Goal: Use online tool/utility: Utilize a website feature to perform a specific function

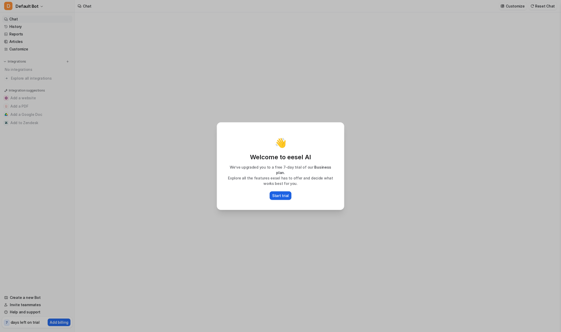
click at [279, 193] on p "Start trial" at bounding box center [280, 195] width 17 height 5
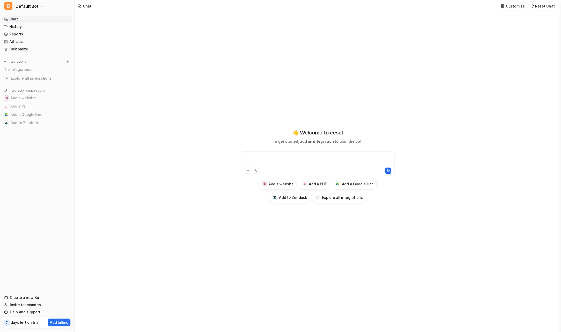
click at [267, 157] on div at bounding box center [317, 161] width 151 height 12
paste div
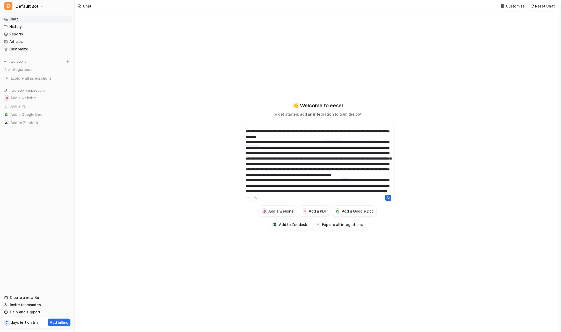
scroll to position [52, 0]
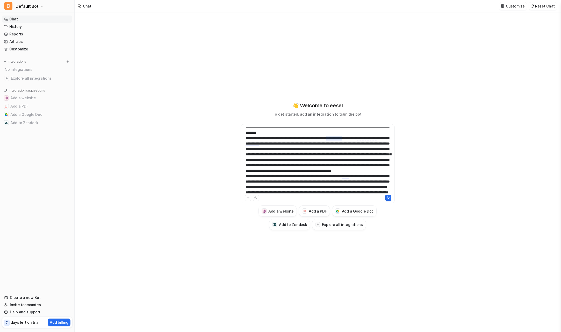
click at [333, 138] on div at bounding box center [317, 161] width 151 height 66
click at [275, 155] on span "seria por" at bounding box center [277, 155] width 14 height 5
click at [363, 137] on div at bounding box center [317, 161] width 151 height 66
click at [315, 153] on span "[PERSON_NAME]" at bounding box center [319, 155] width 28 height 5
click at [382, 137] on div at bounding box center [317, 161] width 151 height 66
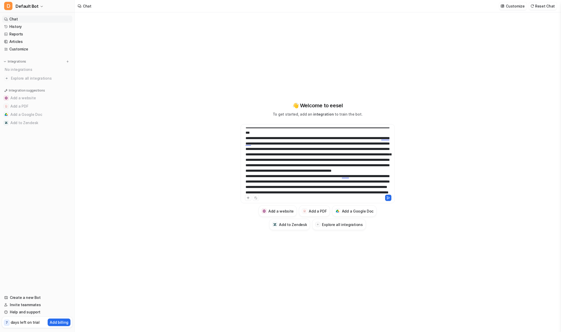
click at [327, 153] on div at bounding box center [317, 161] width 151 height 66
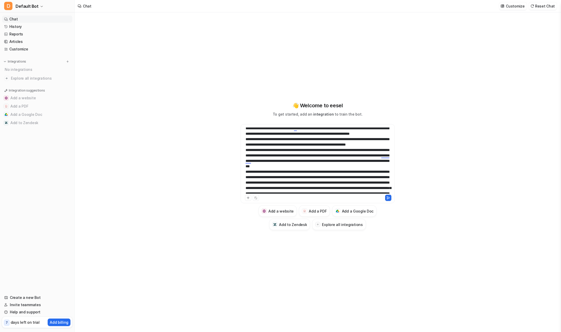
scroll to position [0, 0]
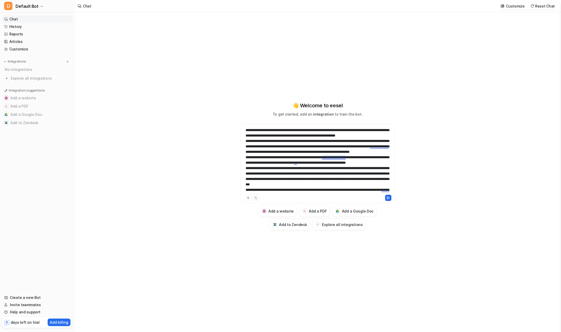
click at [334, 158] on div at bounding box center [317, 161] width 151 height 66
click at [283, 174] on span "trompetas, es" at bounding box center [284, 174] width 21 height 5
click at [378, 148] on div at bounding box center [317, 161] width 151 height 66
click at [329, 165] on span "subcampo" at bounding box center [325, 164] width 17 height 5
click at [386, 197] on icon at bounding box center [388, 198] width 4 height 4
